Goal: Entertainment & Leisure: Consume media (video, audio)

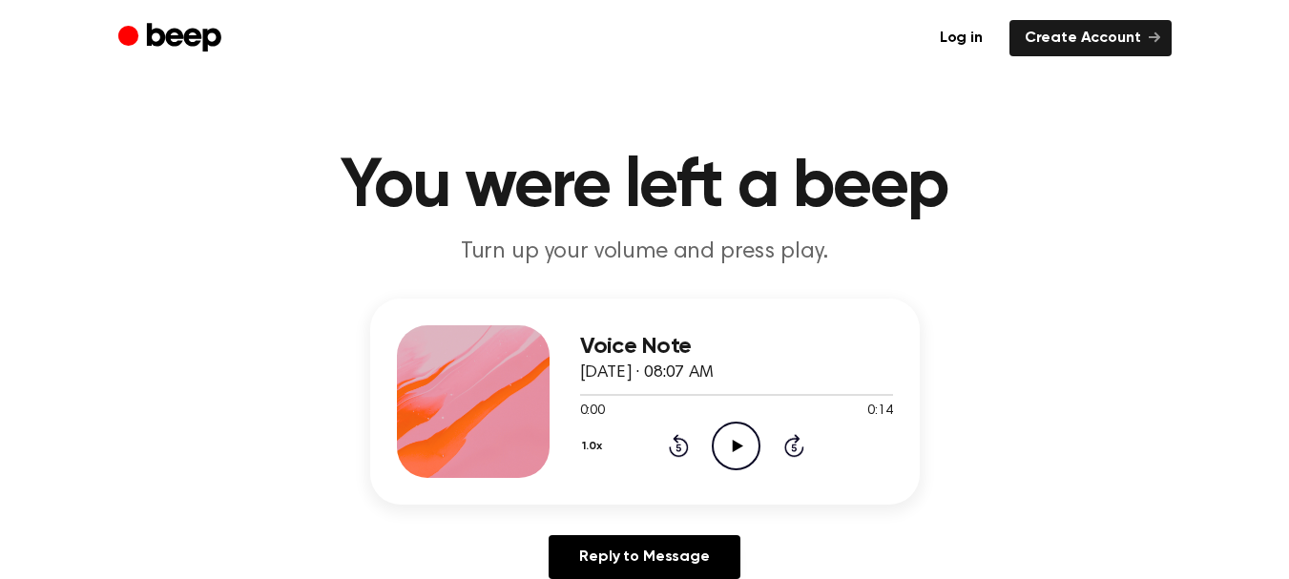
click at [711, 439] on div "1.0x Rewind 5 seconds Play Audio Skip 5 seconds" at bounding box center [736, 446] width 313 height 49
click at [732, 443] on icon "Play Audio" at bounding box center [736, 446] width 49 height 49
click at [726, 434] on icon "Play Audio" at bounding box center [736, 446] width 49 height 49
